Goal: Use online tool/utility: Utilize a website feature to perform a specific function

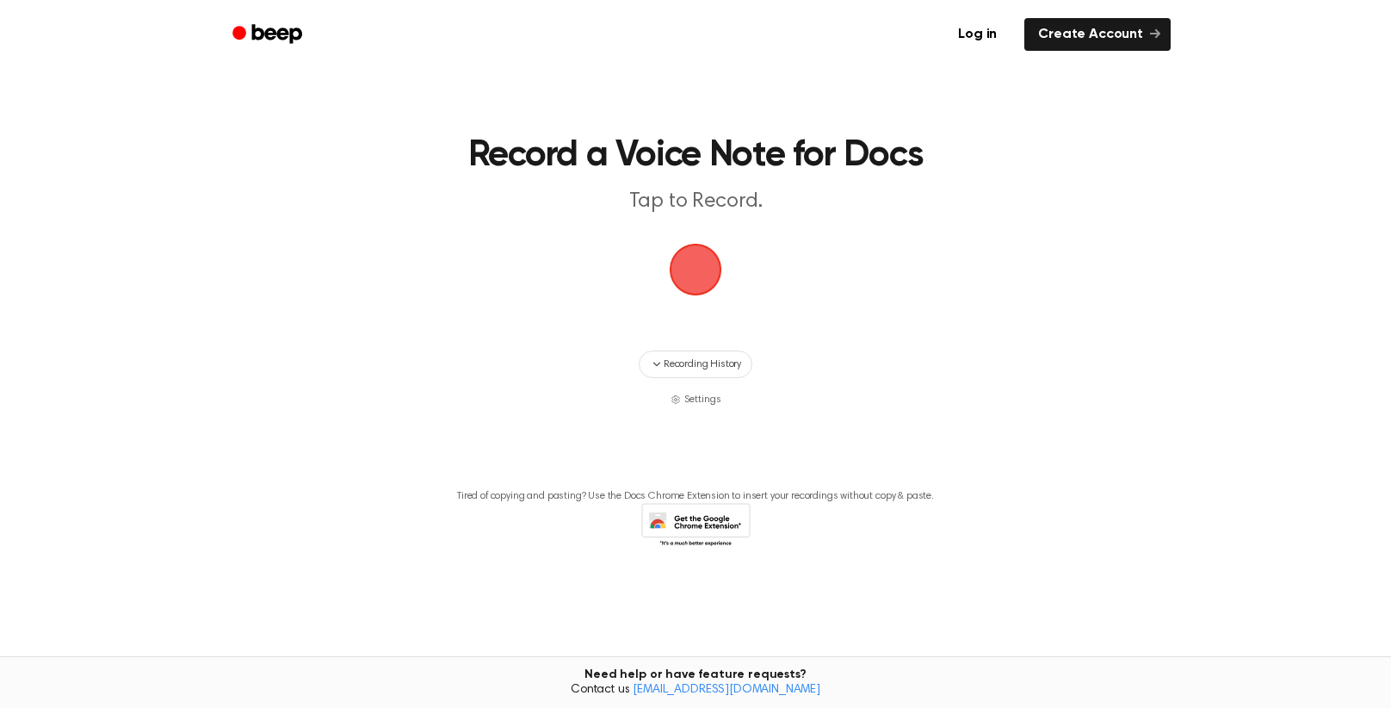
click at [683, 284] on span "button" at bounding box center [695, 269] width 48 height 48
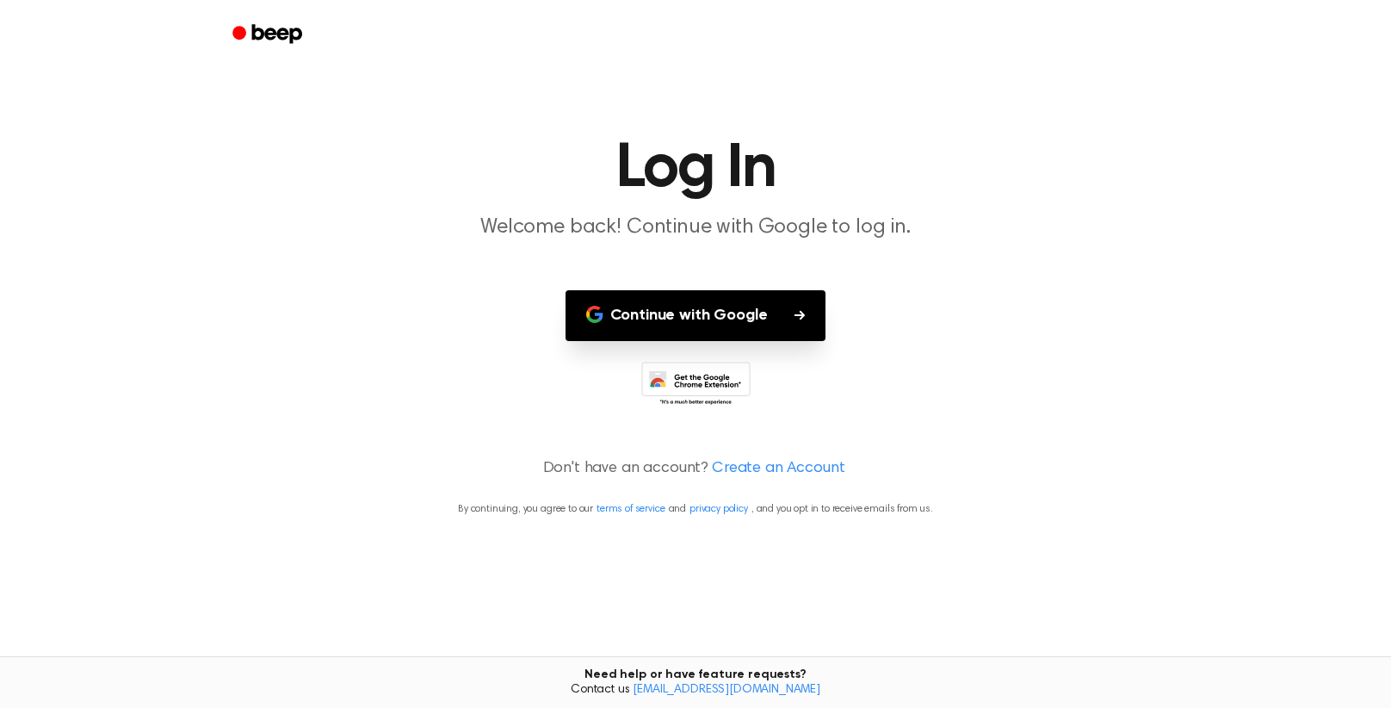
click at [798, 313] on icon "button" at bounding box center [800, 314] width 10 height 9
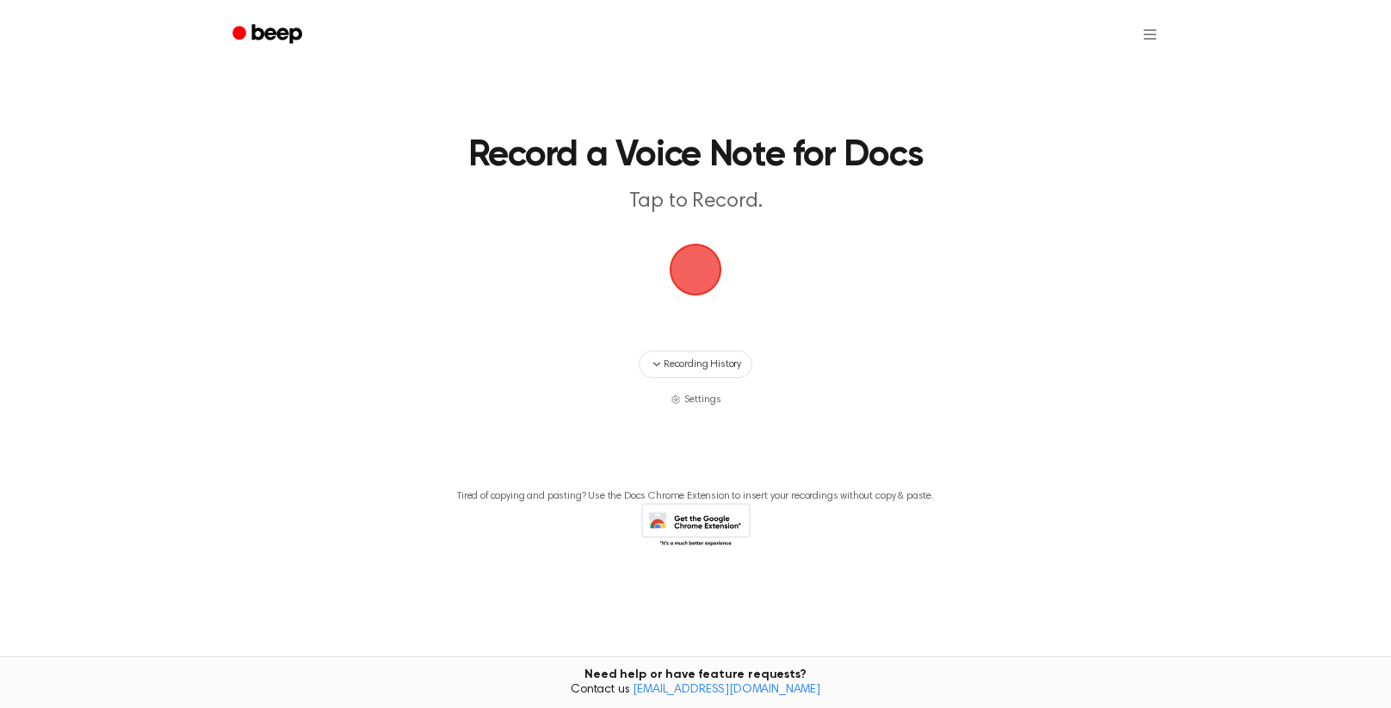
click at [696, 280] on span "button" at bounding box center [695, 269] width 48 height 48
click at [690, 273] on span "button" at bounding box center [696, 270] width 76 height 76
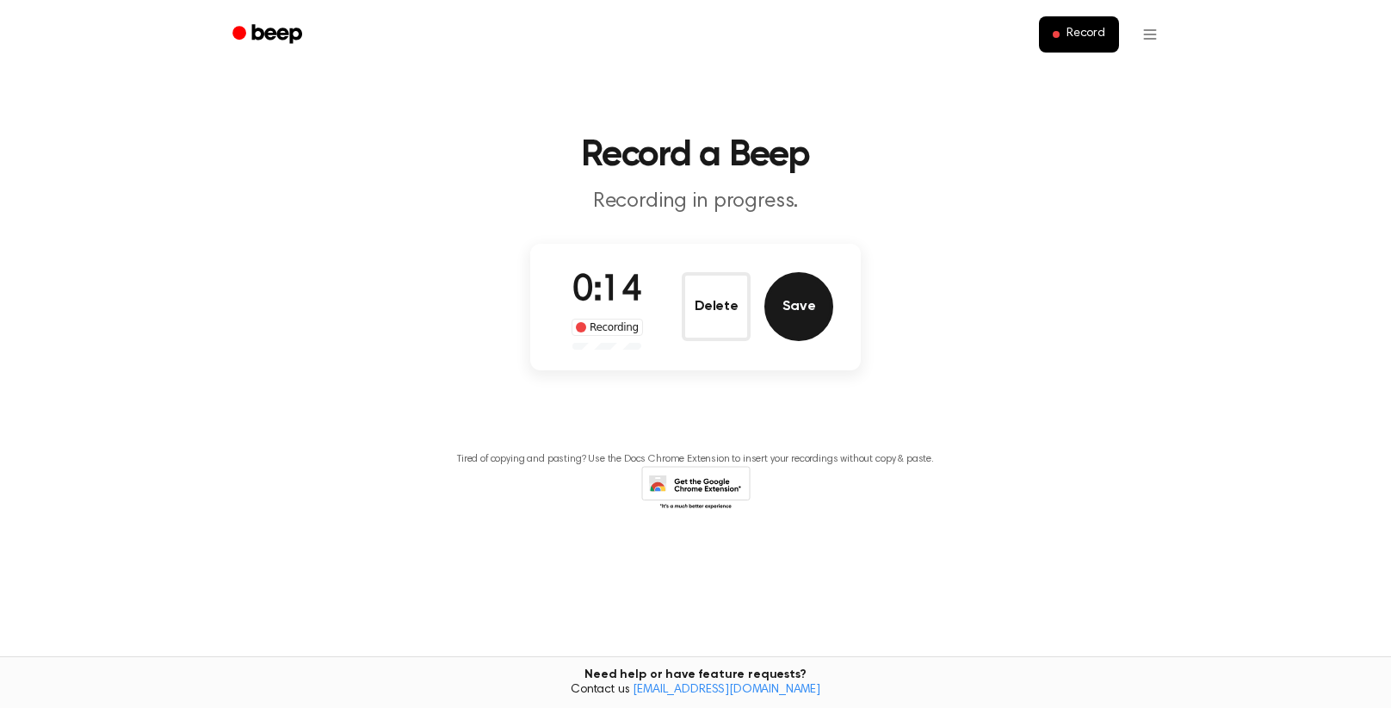
click at [812, 306] on button "Save" at bounding box center [798, 306] width 69 height 69
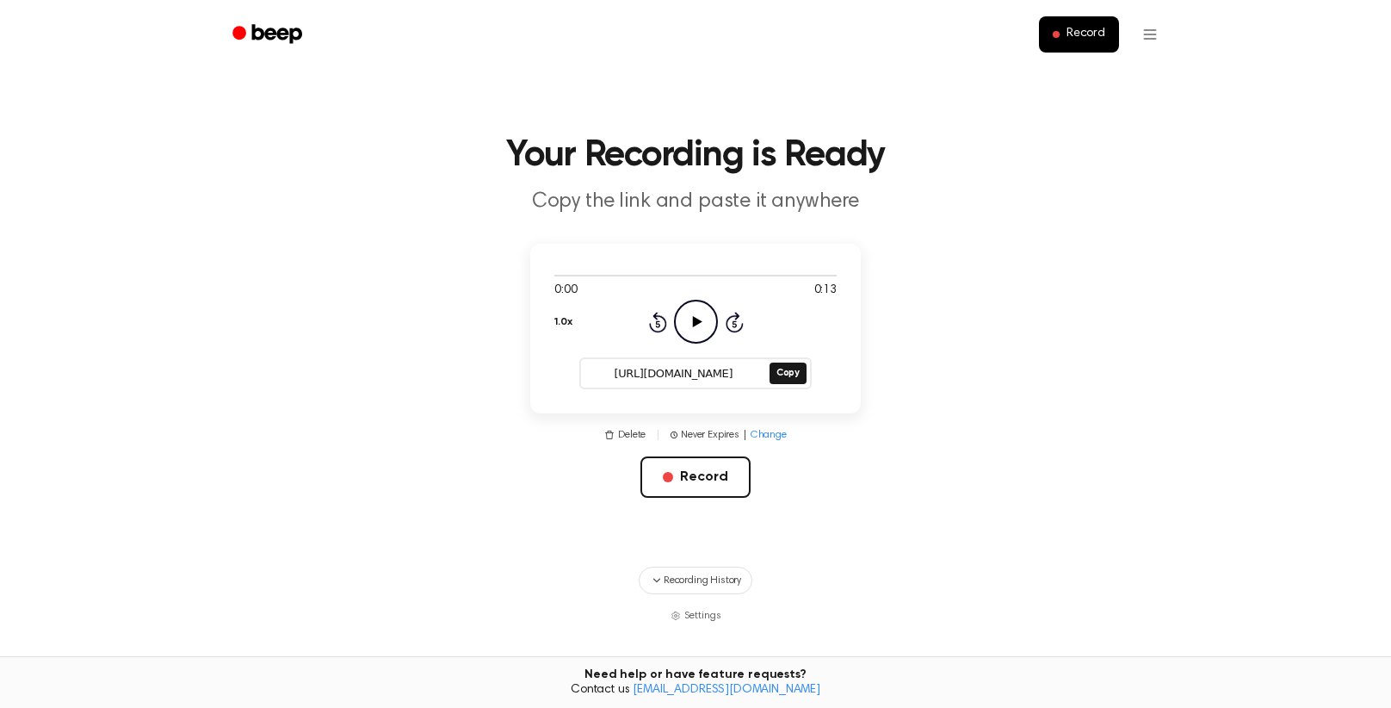
click at [694, 330] on icon "Play Audio" at bounding box center [696, 322] width 44 height 44
click at [688, 322] on icon "Pause Audio" at bounding box center [696, 322] width 44 height 44
click at [707, 315] on icon "Play Audio" at bounding box center [696, 322] width 44 height 44
click at [694, 490] on button "Record" at bounding box center [694, 476] width 109 height 41
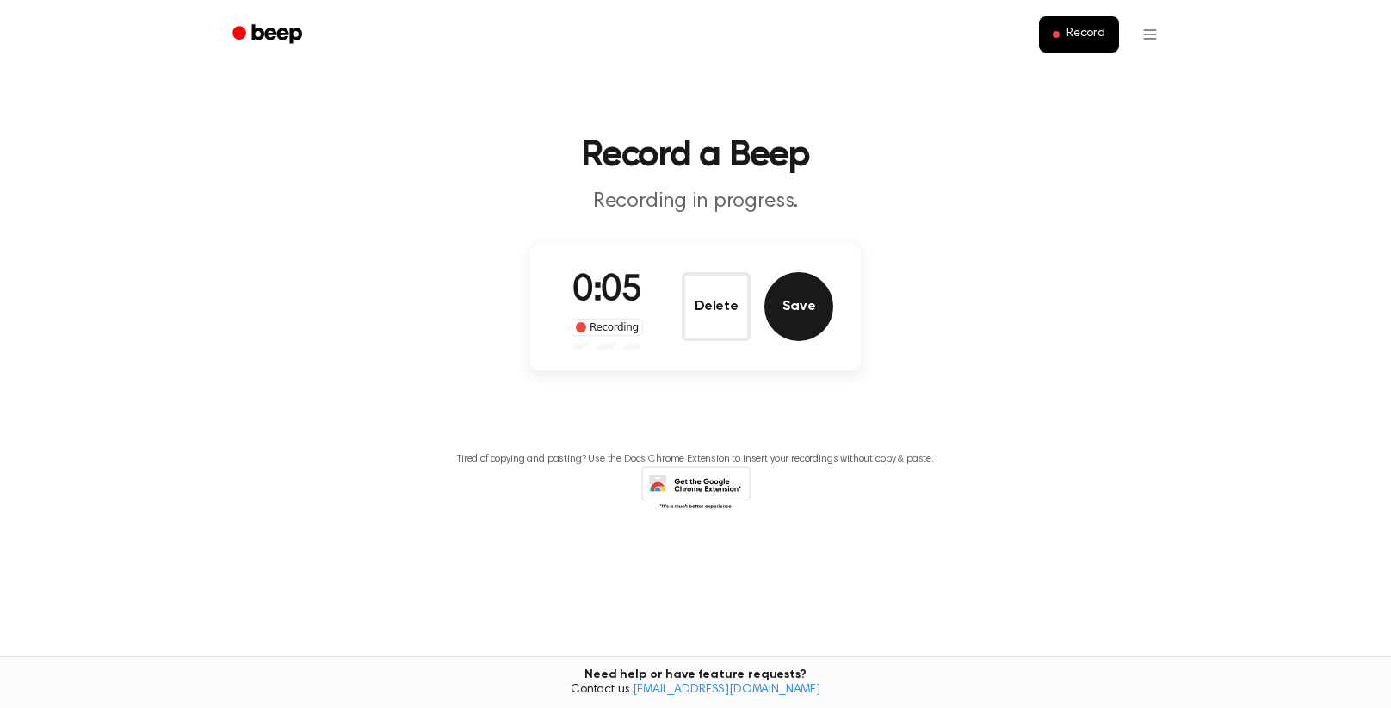
click at [780, 331] on button "Save" at bounding box center [798, 306] width 69 height 69
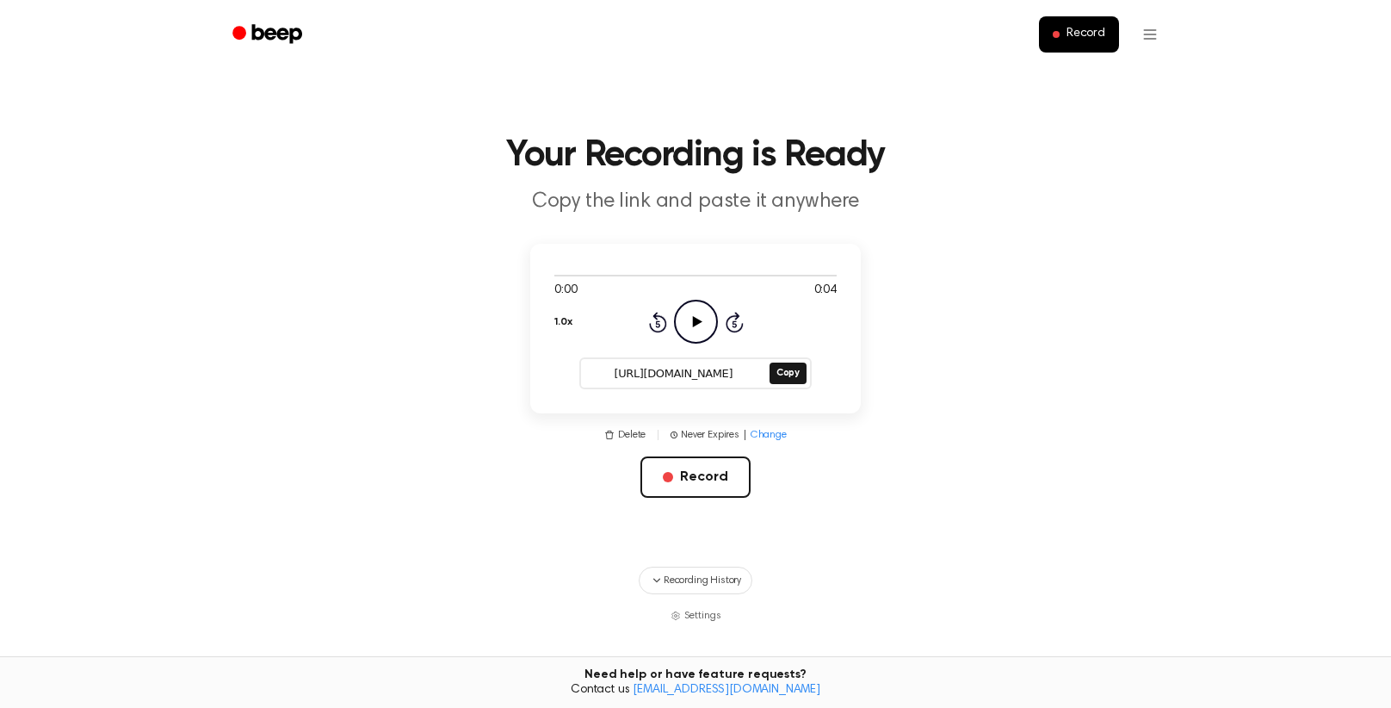
click at [697, 332] on icon "Play Audio" at bounding box center [696, 322] width 44 height 44
click at [698, 465] on button "Record" at bounding box center [694, 476] width 109 height 41
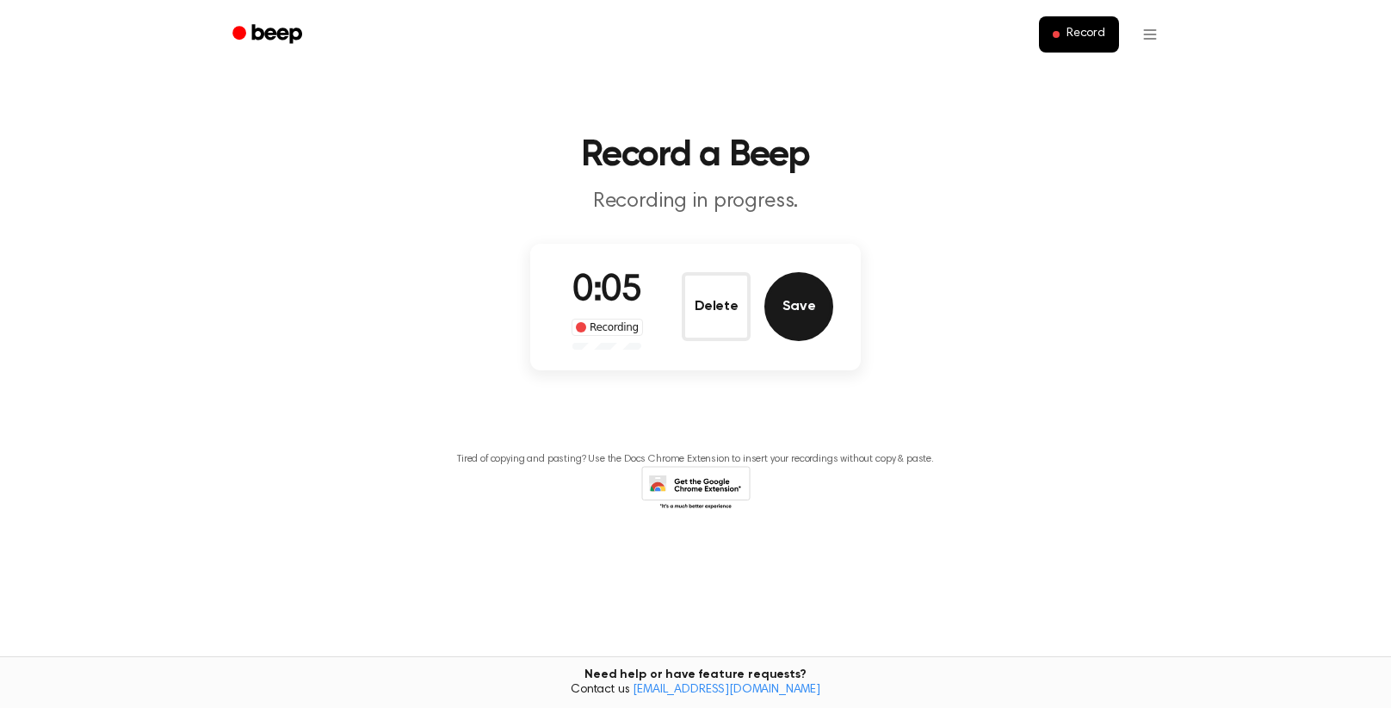
click at [773, 314] on button "Save" at bounding box center [798, 306] width 69 height 69
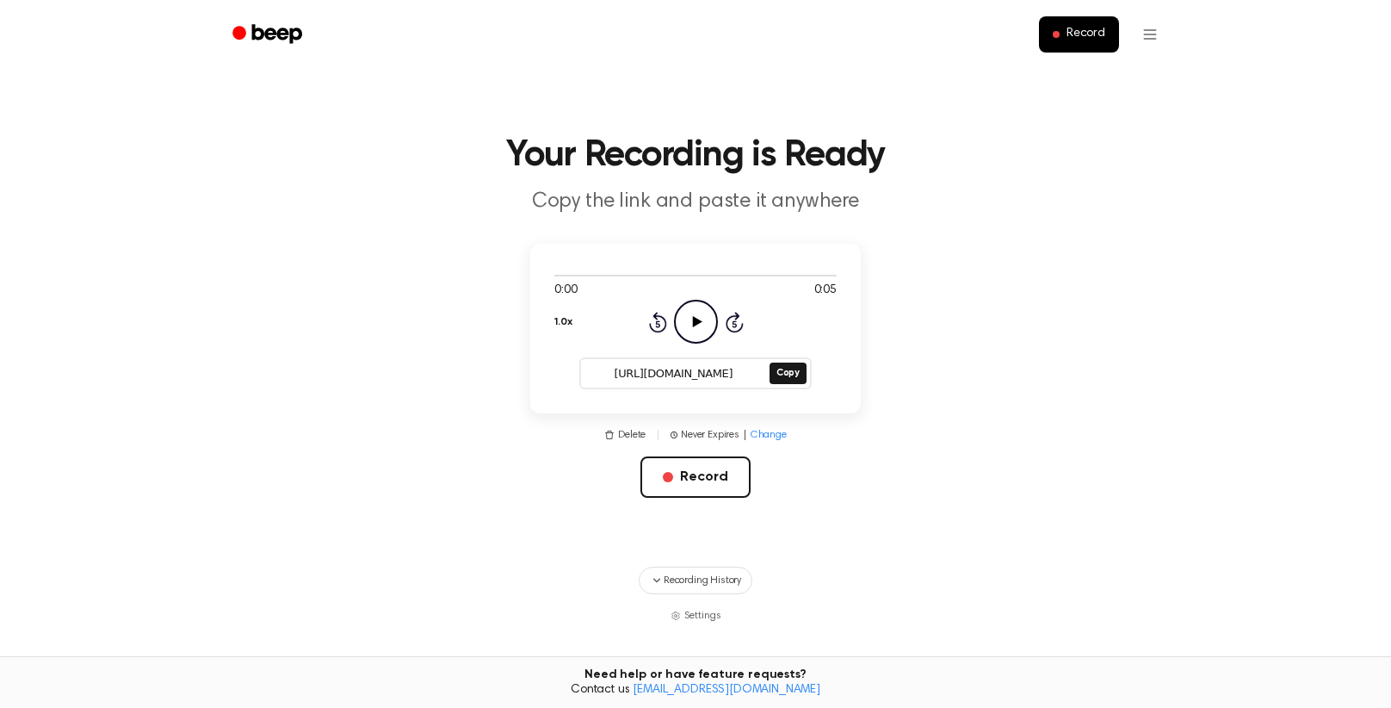
click at [695, 323] on icon at bounding box center [696, 321] width 9 height 11
click at [680, 466] on button "Record" at bounding box center [694, 476] width 109 height 41
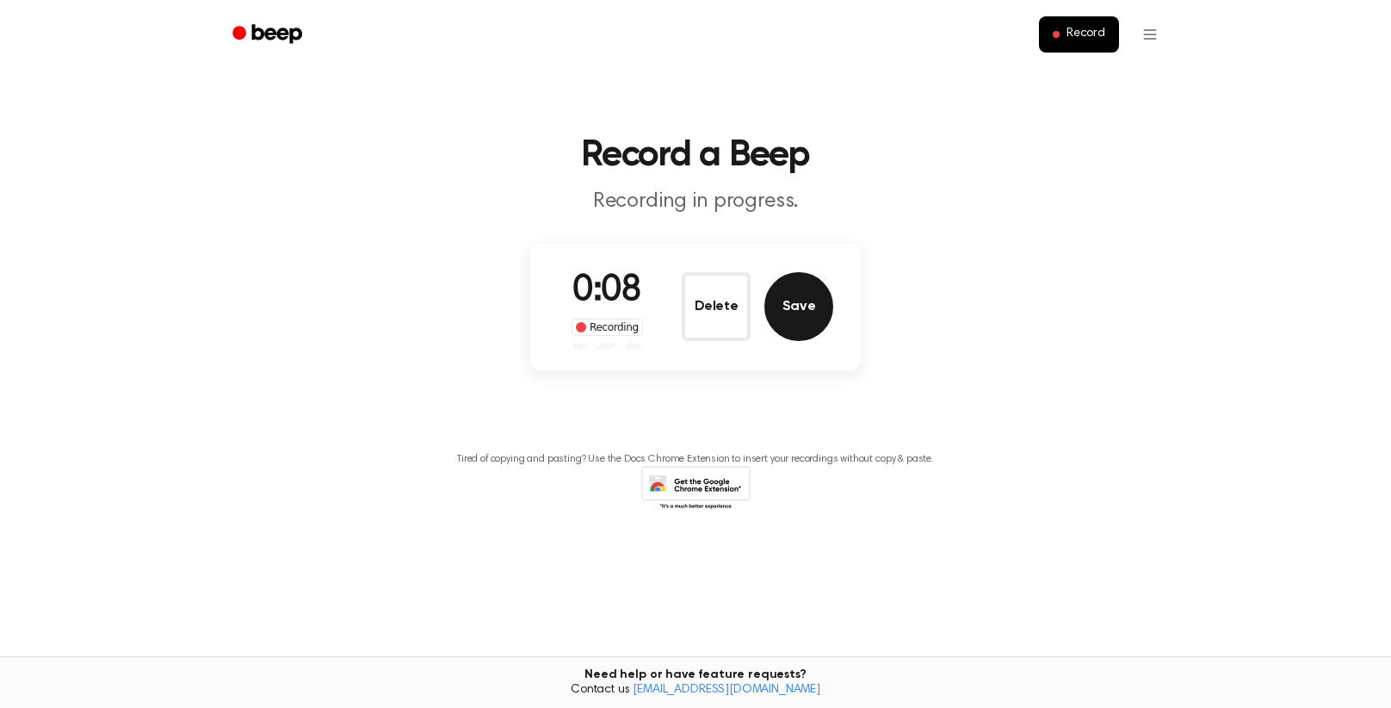
click at [772, 308] on button "Save" at bounding box center [798, 306] width 69 height 69
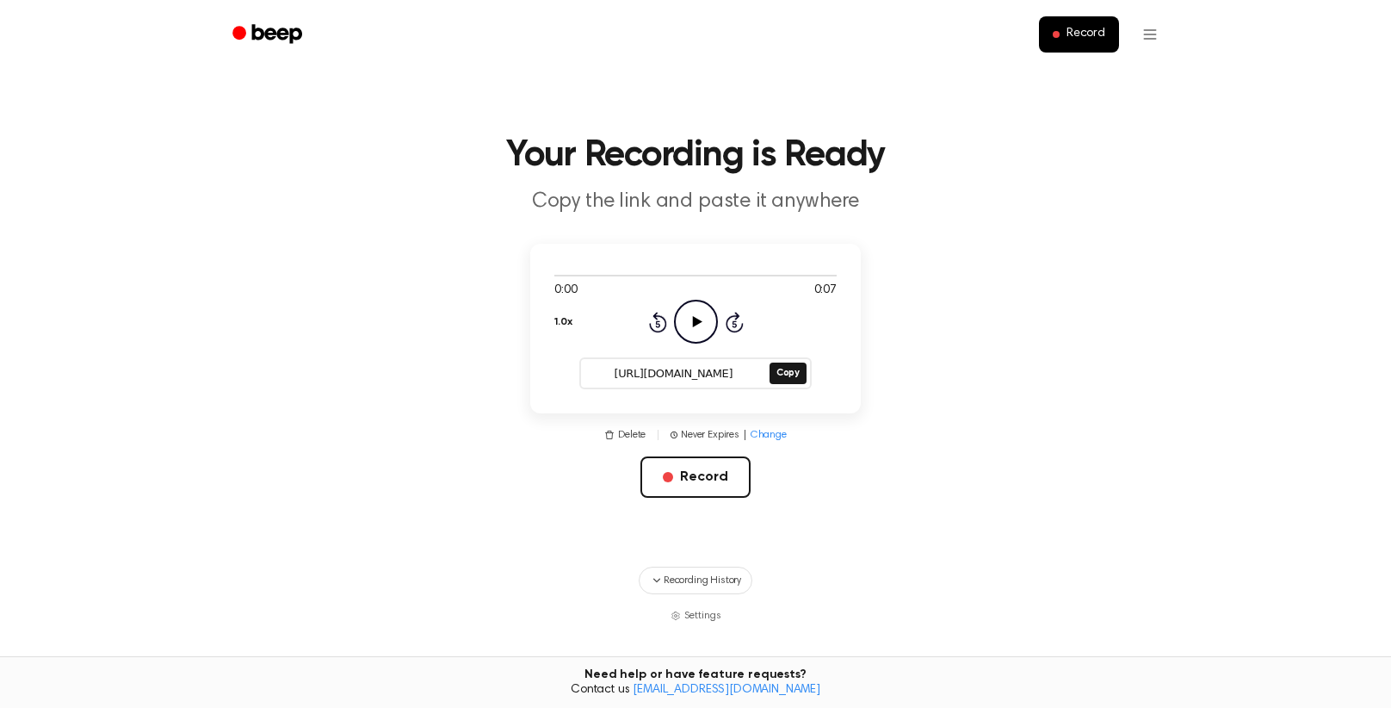
click at [689, 336] on icon "Play Audio" at bounding box center [696, 322] width 44 height 44
click at [696, 327] on icon "Pause Audio" at bounding box center [696, 322] width 44 height 44
click at [696, 327] on icon "Play Audio" at bounding box center [696, 322] width 44 height 44
click at [696, 327] on icon "Pause Audio" at bounding box center [696, 322] width 44 height 44
